Goal: Information Seeking & Learning: Check status

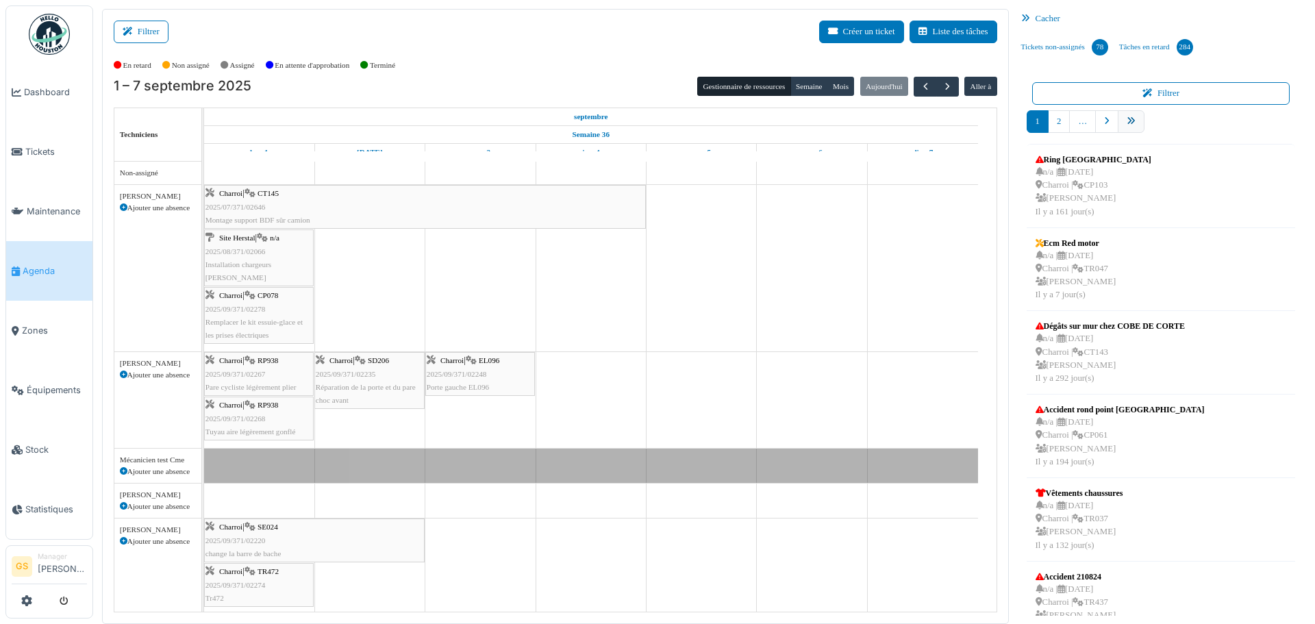
click at [1129, 119] on link "pager" at bounding box center [1131, 121] width 27 height 23
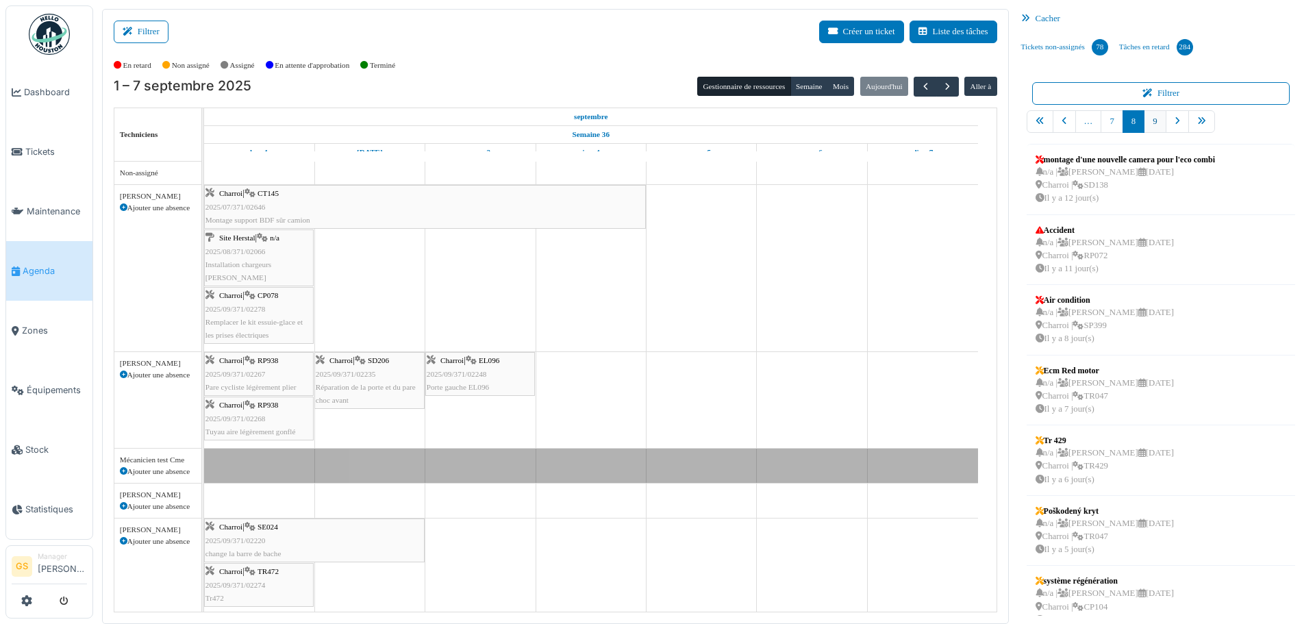
click at [1148, 122] on link "9" at bounding box center [1155, 121] width 22 height 23
drag, startPoint x: 1071, startPoint y: 547, endPoint x: 451, endPoint y: 428, distance: 631.8
click at [451, 428] on div "Filtrer Créer un ticket Liste des tâches Afficher les tâches non assignées *** …" at bounding box center [704, 316] width 1218 height 615
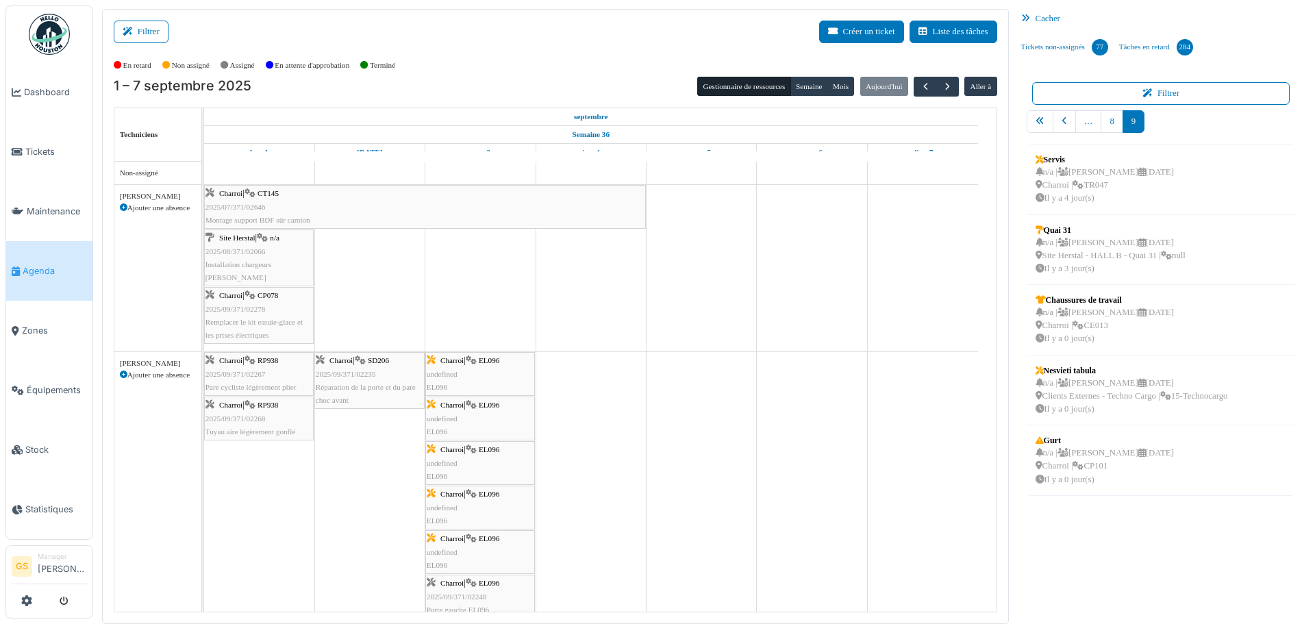
drag, startPoint x: 475, startPoint y: 372, endPoint x: 371, endPoint y: 370, distance: 103.5
click at [204, 377] on div "Charroi | RP938 2025/09/371/02267 Pare cycliste légèrement plier Charroi | SD20…" at bounding box center [204, 489] width 0 height 274
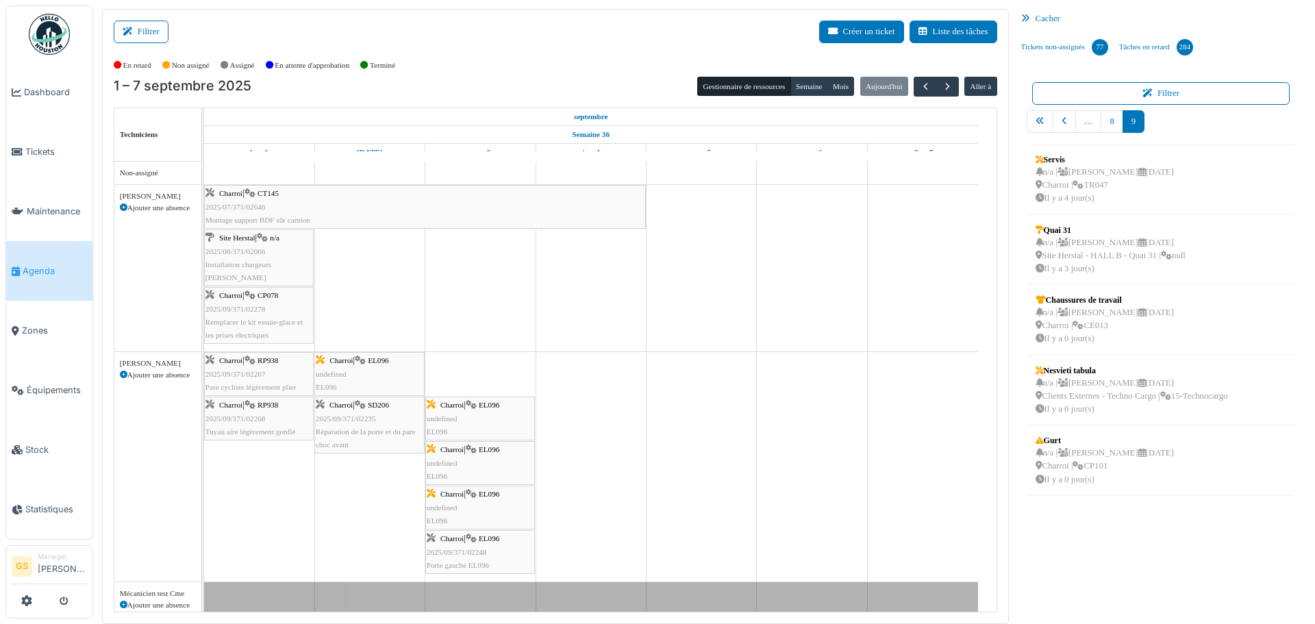
drag, startPoint x: 473, startPoint y: 368, endPoint x: 441, endPoint y: 388, distance: 38.2
click at [204, 377] on div "Charroi | RP938 2025/09/371/02267 Pare cycliste légèrement plier Charroi | EL09…" at bounding box center [204, 466] width 0 height 229
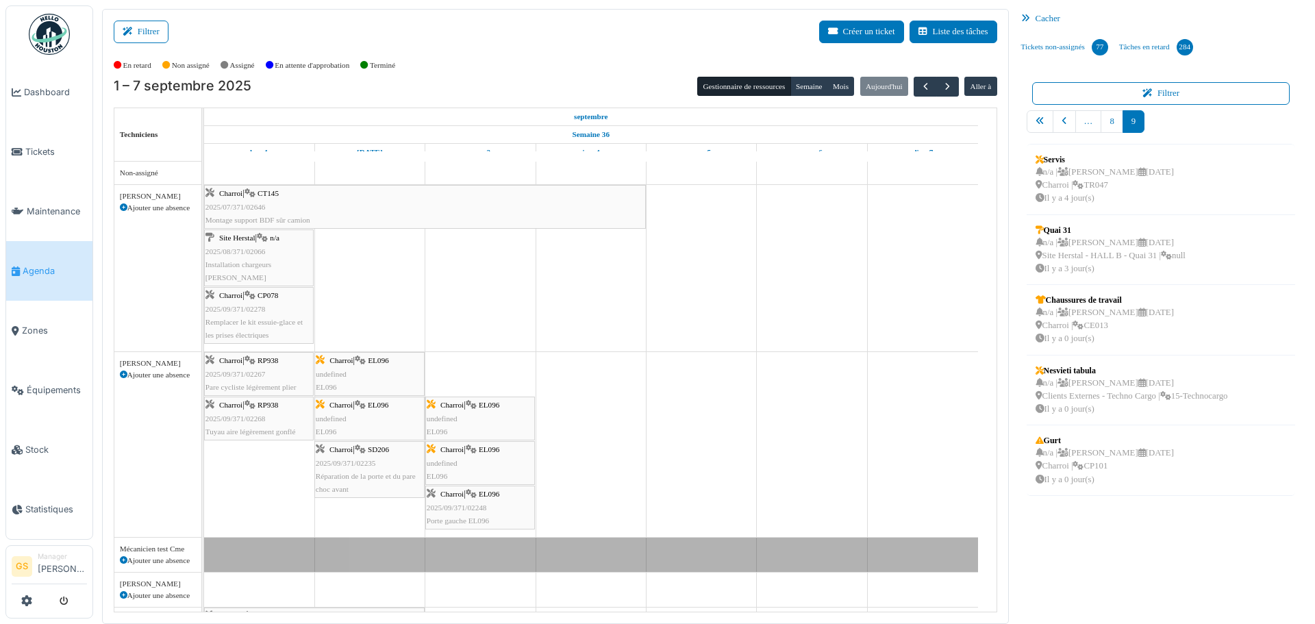
drag, startPoint x: 482, startPoint y: 376, endPoint x: 393, endPoint y: 378, distance: 89.1
click at [204, 378] on div "Charroi | RP938 2025/09/371/02267 Pare cycliste légèrement plier Charroi | EL09…" at bounding box center [204, 444] width 0 height 185
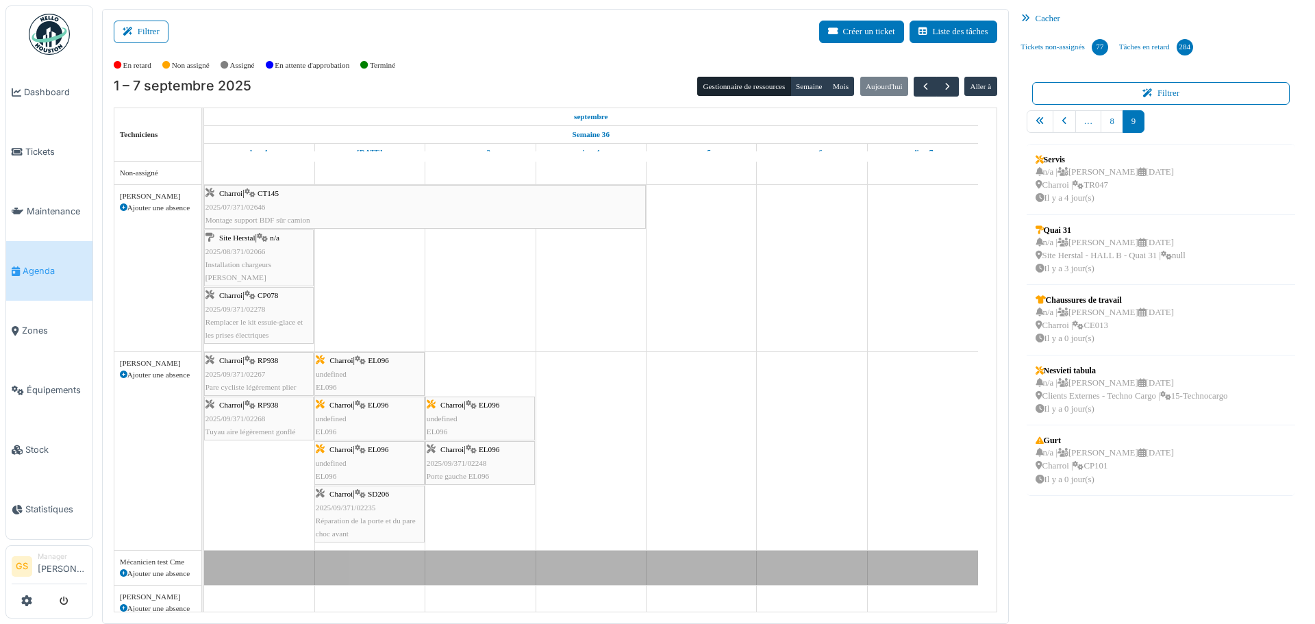
drag, startPoint x: 498, startPoint y: 375, endPoint x: 375, endPoint y: 366, distance: 123.7
click at [204, 367] on div "Charroi | RP938 2025/09/371/02267 Pare cycliste légèrement plier Charroi | EL09…" at bounding box center [204, 451] width 0 height 198
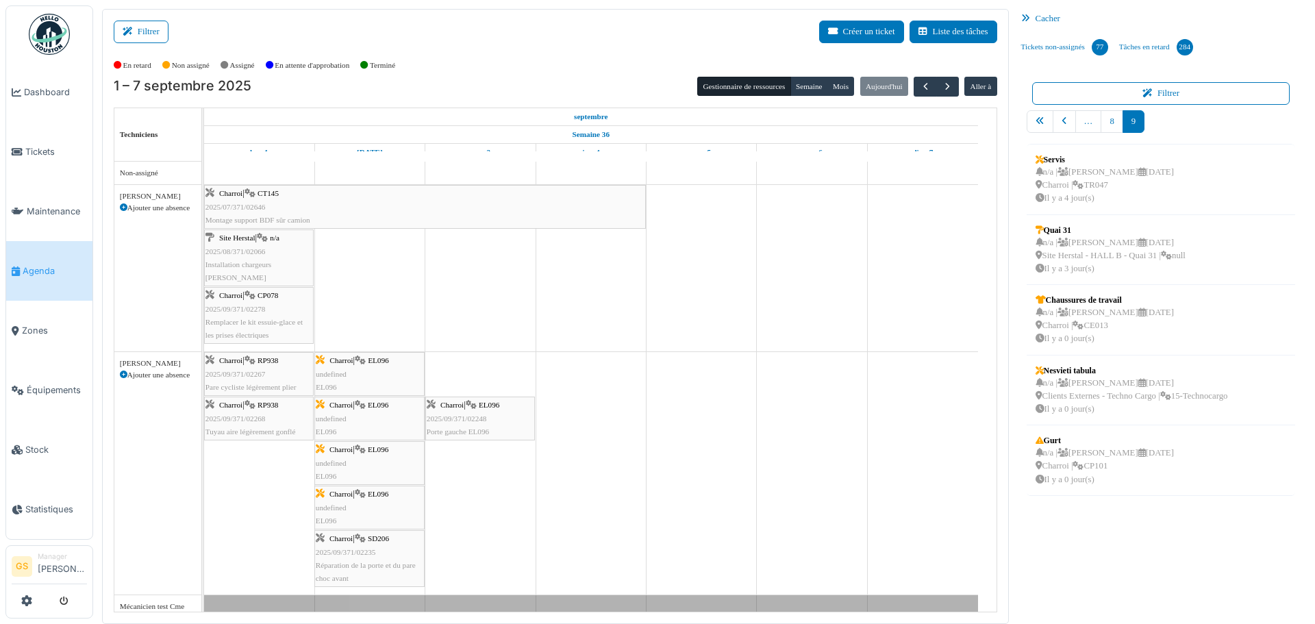
drag, startPoint x: 499, startPoint y: 379, endPoint x: 353, endPoint y: 375, distance: 146.0
click at [204, 375] on div "Charroi | RP938 2025/09/371/02267 Pare cycliste légèrement plier Charroi | EL09…" at bounding box center [204, 473] width 0 height 242
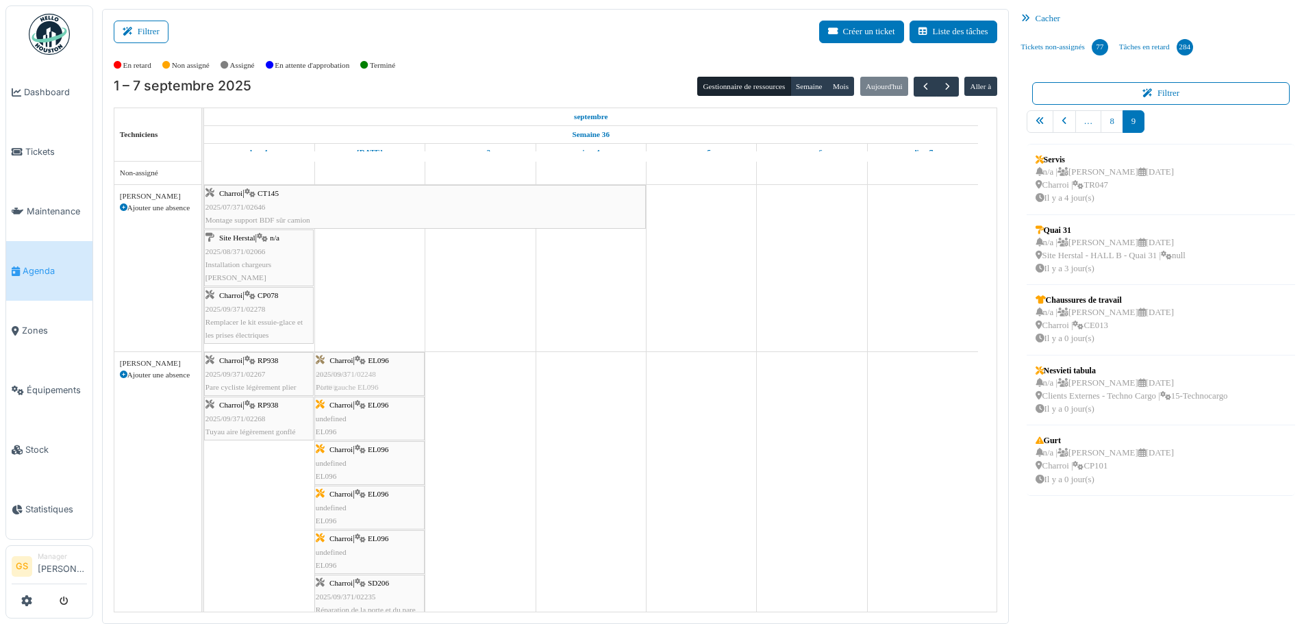
drag, startPoint x: 484, startPoint y: 377, endPoint x: 375, endPoint y: 372, distance: 109.7
click at [204, 372] on div "Charroi | RP938 2025/09/371/02267 Pare cycliste légèrement plier Charroi | EL09…" at bounding box center [204, 495] width 0 height 287
click at [29, 147] on span "Tickets" at bounding box center [56, 151] width 62 height 13
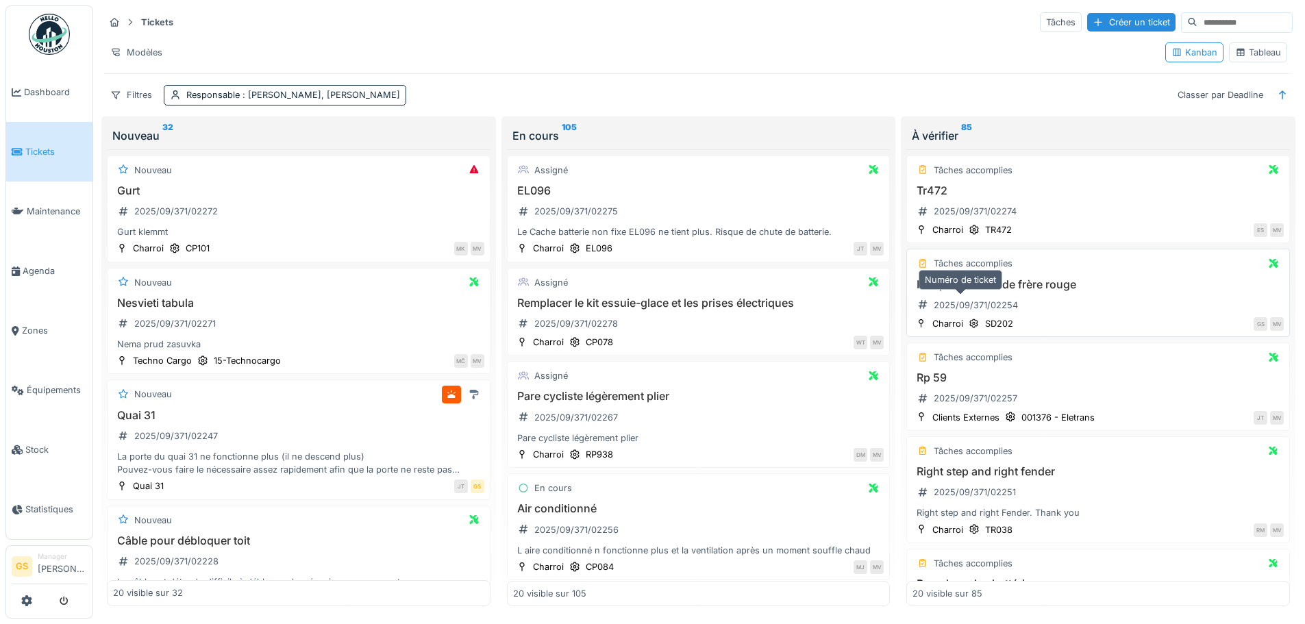
click at [982, 302] on div "2025/09/371/02254" at bounding box center [976, 305] width 84 height 13
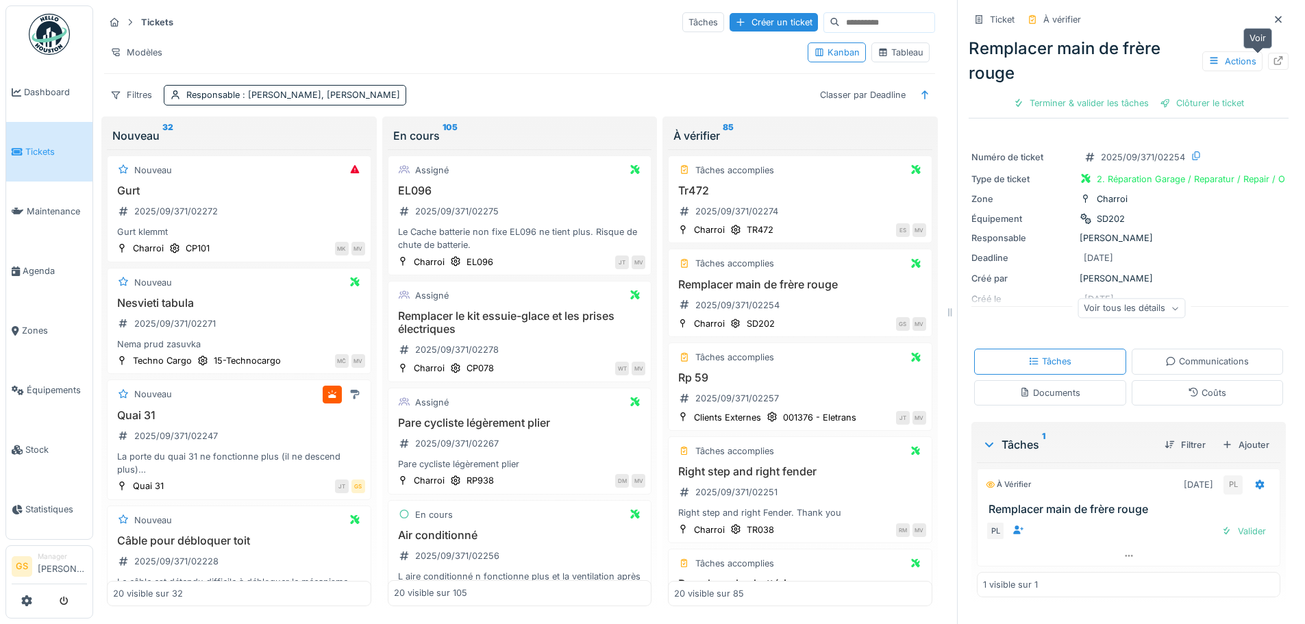
click at [1273, 61] on icon at bounding box center [1278, 60] width 11 height 9
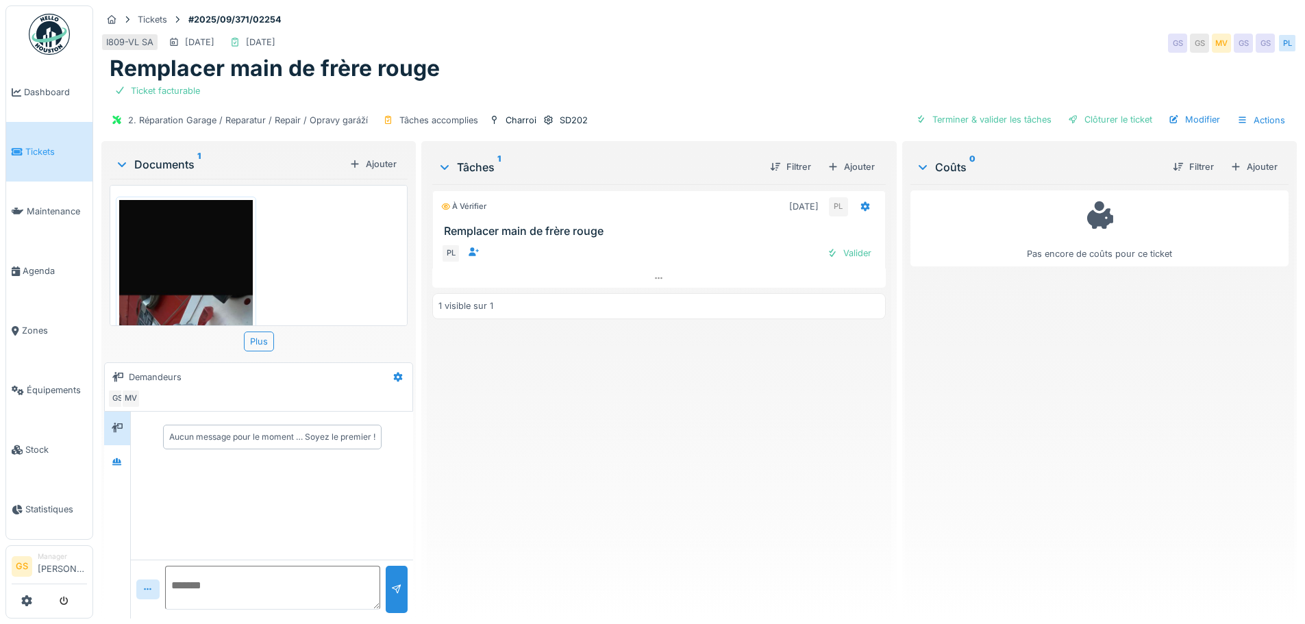
click at [47, 145] on span "Tickets" at bounding box center [56, 151] width 62 height 13
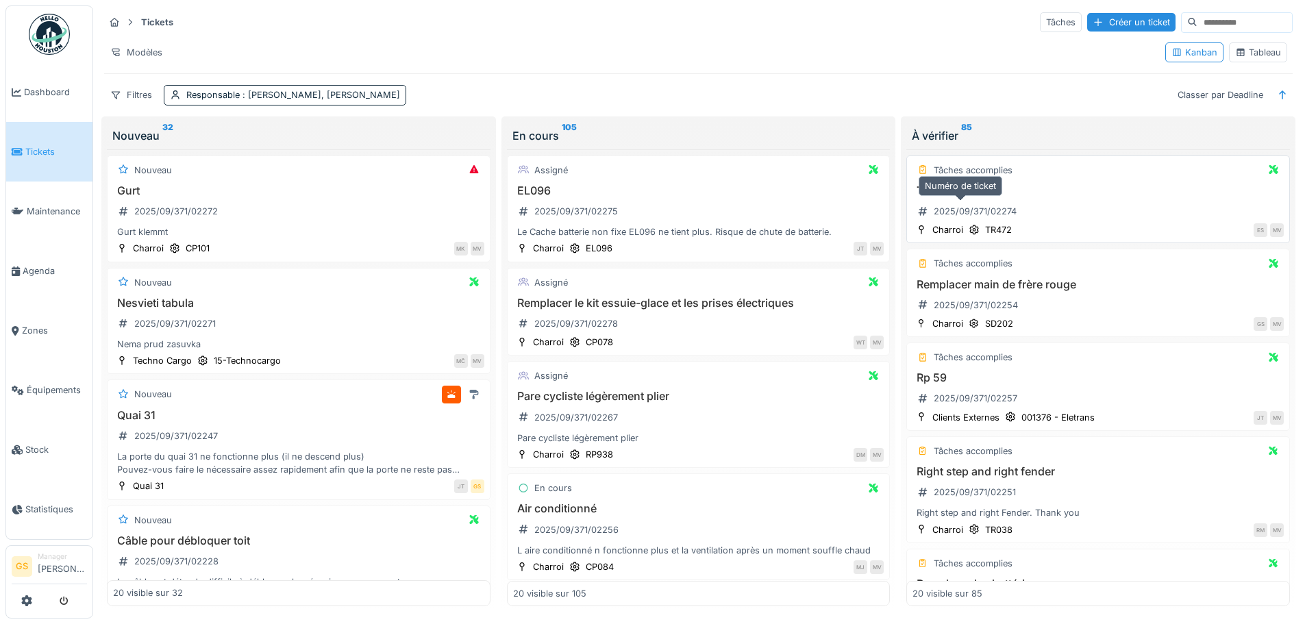
click at [944, 210] on div "2025/09/371/02274" at bounding box center [975, 211] width 83 height 13
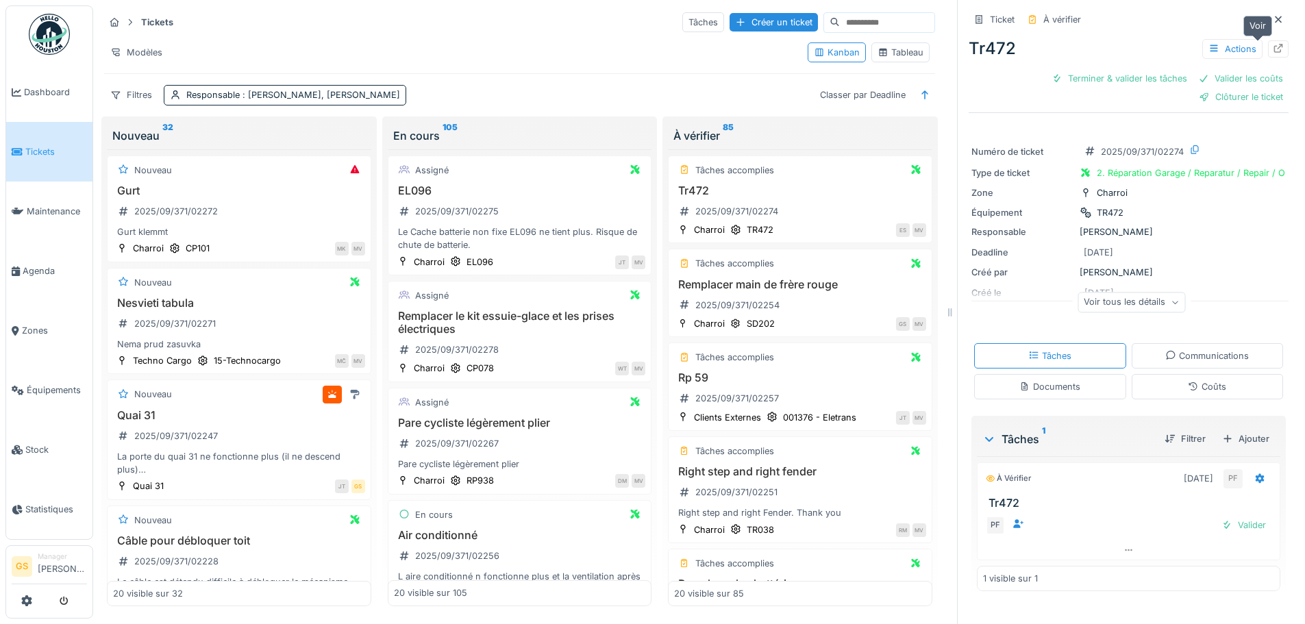
click at [1273, 49] on icon at bounding box center [1278, 48] width 11 height 9
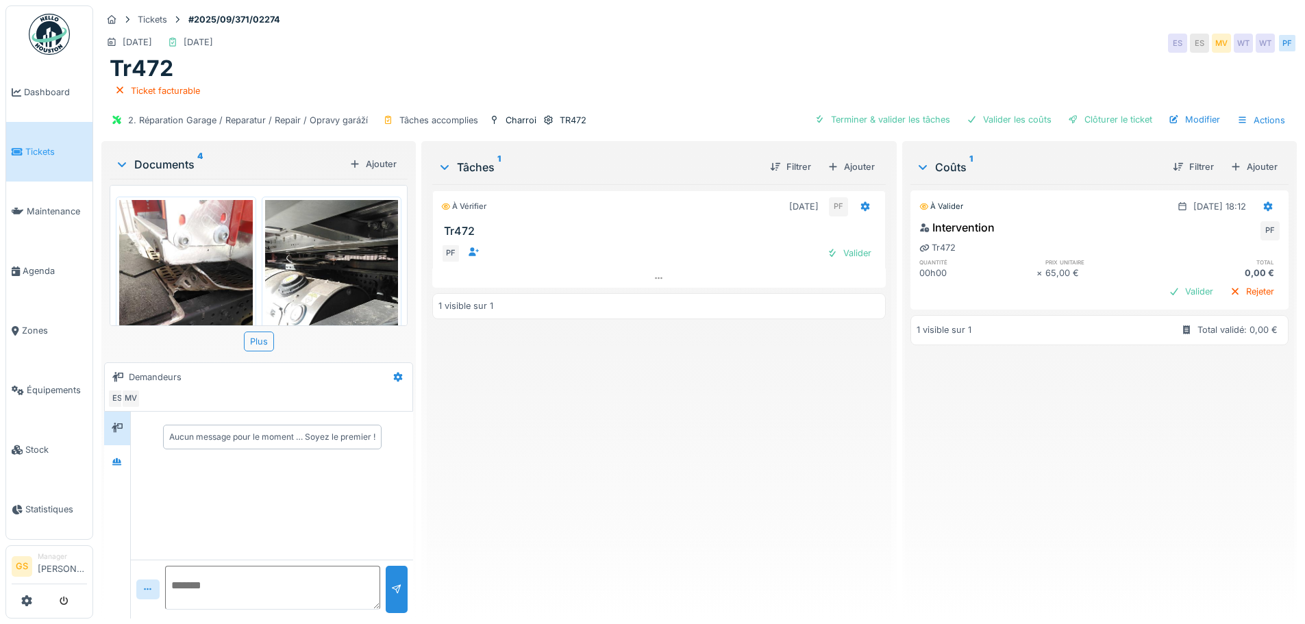
click at [40, 147] on span "Tickets" at bounding box center [56, 151] width 62 height 13
